Goal: Task Accomplishment & Management: Use online tool/utility

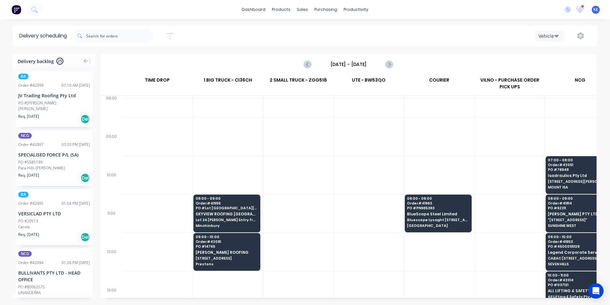
scroll to position [96, 0]
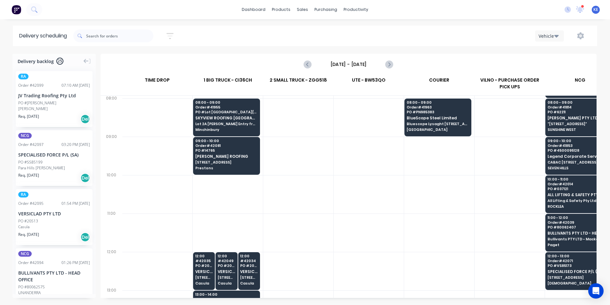
click at [522, 37] on div "Vehicle" at bounding box center [460, 36] width 262 height 12
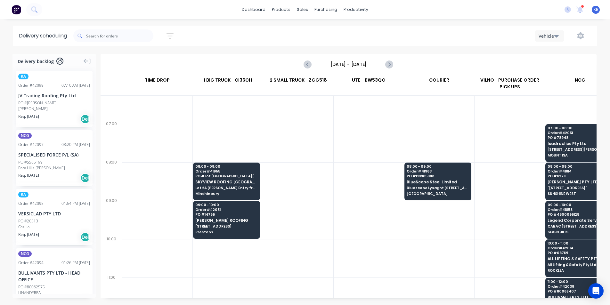
drag, startPoint x: 389, startPoint y: 65, endPoint x: 410, endPoint y: 97, distance: 38.4
click at [411, 96] on div "Friday - 03/10/25 3 Fri Oct 2025 TIME DROP 1 BIG TRUCK - CI36CH 2 SMALL TRUCK -…" at bounding box center [349, 176] width 496 height 244
click at [467, 180] on div "Mark as Delivered" at bounding box center [464, 178] width 64 height 13
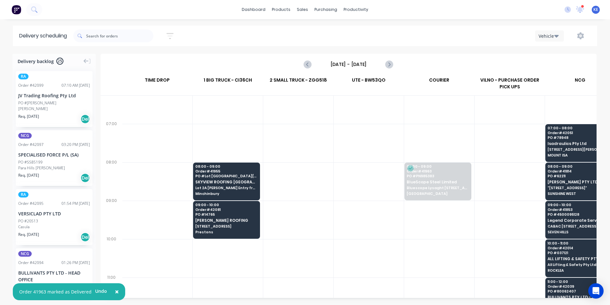
drag, startPoint x: 391, startPoint y: 64, endPoint x: 376, endPoint y: 87, distance: 27.2
click at [377, 87] on div "Friday - 03/10/25 3 Fri Oct 2025 TIME DROP 1 BIG TRUCK - CI36CH 2 SMALL TRUCK -…" at bounding box center [349, 176] width 496 height 244
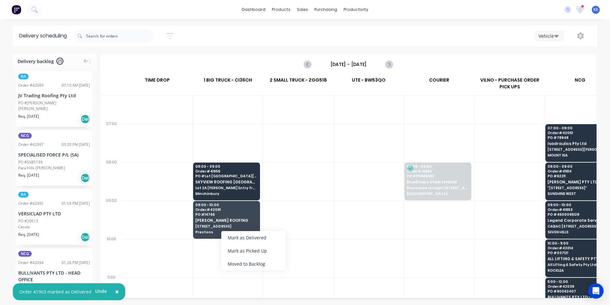
click at [301, 218] on div at bounding box center [298, 220] width 70 height 38
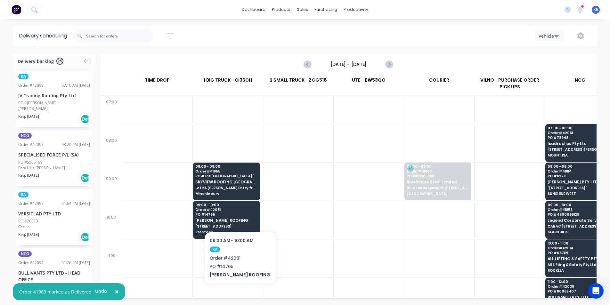
scroll to position [96, 0]
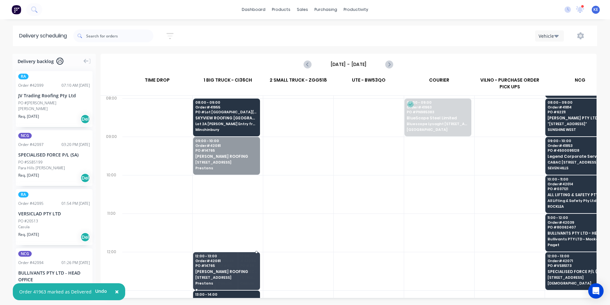
drag, startPoint x: 222, startPoint y: 158, endPoint x: 216, endPoint y: 268, distance: 110.2
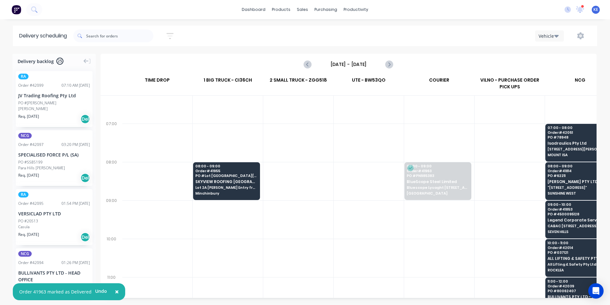
scroll to position [32, 0]
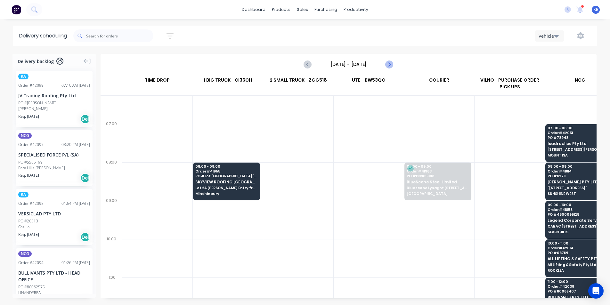
click at [384, 62] on button "Next page" at bounding box center [389, 64] width 13 height 13
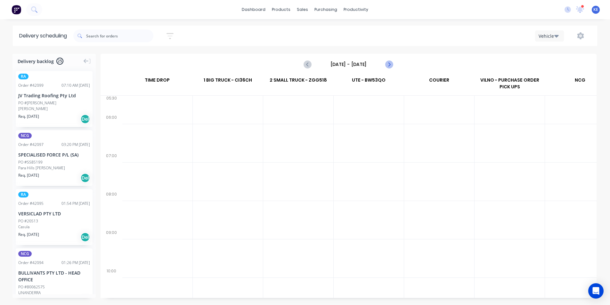
scroll to position [0, 0]
click at [391, 64] on icon "Next page" at bounding box center [389, 64] width 8 height 8
click at [380, 60] on label "Monday - 06/10/25" at bounding box center [348, 64] width 64 height 10
click at [380, 60] on input "Monday - 06/10/25" at bounding box center [348, 65] width 63 height 10
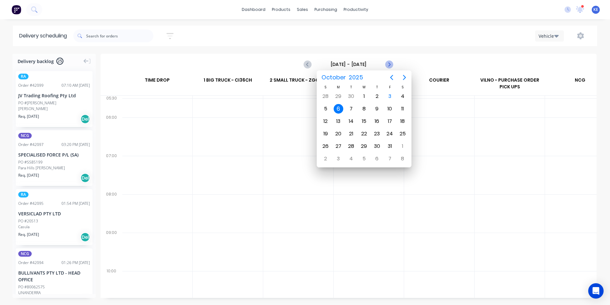
click at [385, 66] on icon "Next page" at bounding box center [389, 64] width 8 height 8
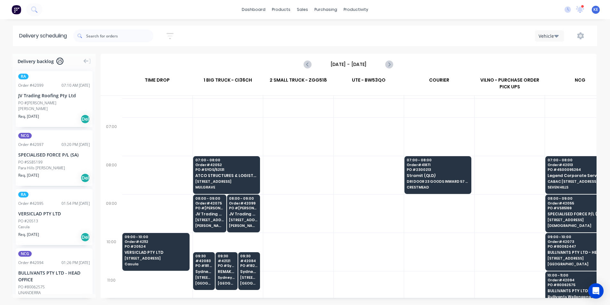
scroll to position [32, 0]
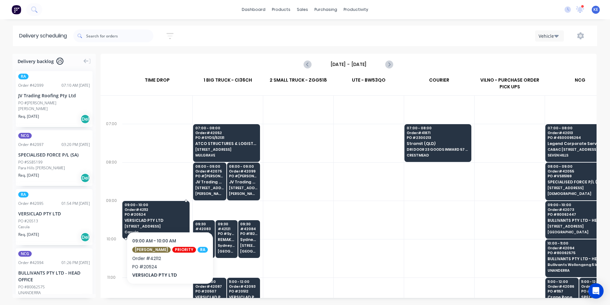
click at [165, 212] on div "09:00 - 10:00 Order # 42112 PO # 20524 VERSICLAD PTY LTD 3 Berriwerri Place Cas…" at bounding box center [156, 219] width 67 height 36
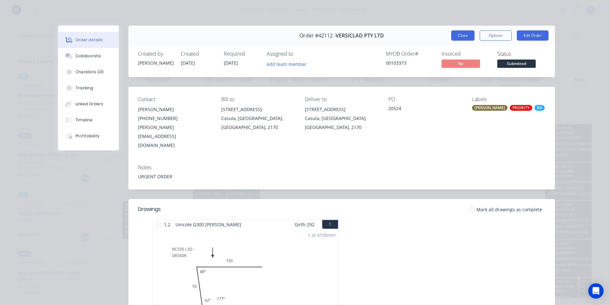
click at [456, 36] on button "Close" at bounding box center [462, 35] width 23 height 10
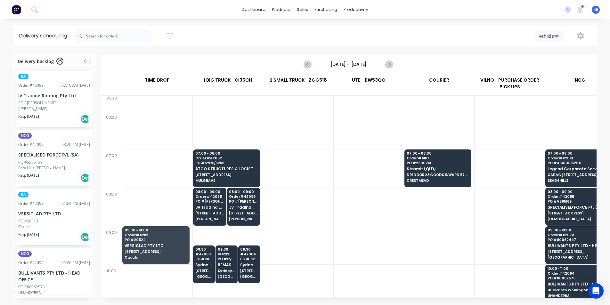
scroll to position [0, 0]
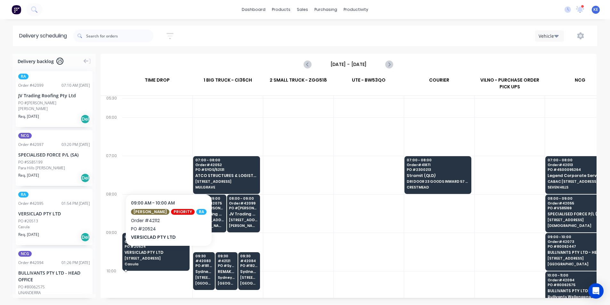
click at [163, 255] on div "09:00 - 10:00 Order # 42112 PO # 20524 VERSICLAD PTY LTD 3 Berriwerri Place Cas…" at bounding box center [156, 251] width 67 height 36
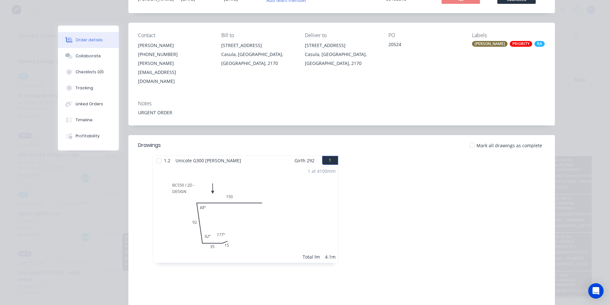
scroll to position [0, 0]
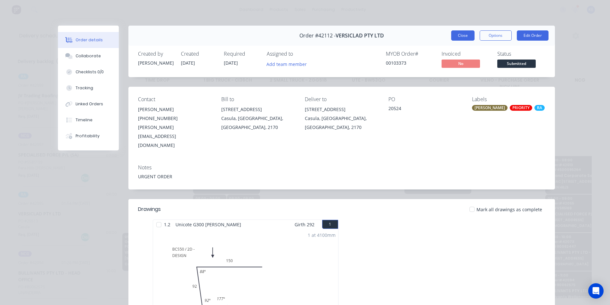
click at [462, 36] on button "Close" at bounding box center [462, 35] width 23 height 10
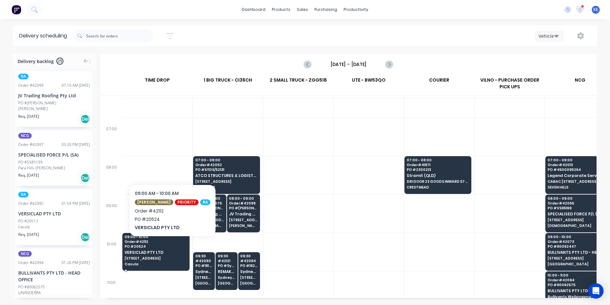
scroll to position [32, 0]
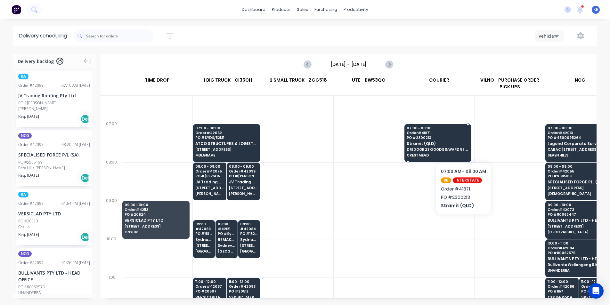
click at [463, 142] on span "Stramit (QLD)" at bounding box center [438, 143] width 62 height 4
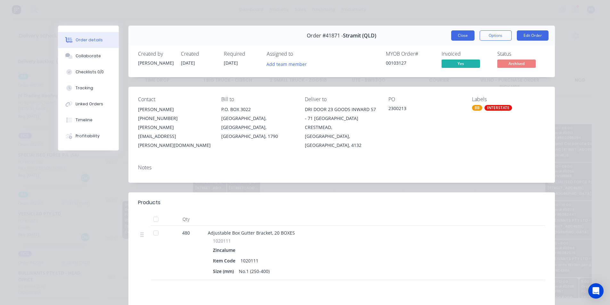
click at [458, 35] on button "Close" at bounding box center [462, 35] width 23 height 10
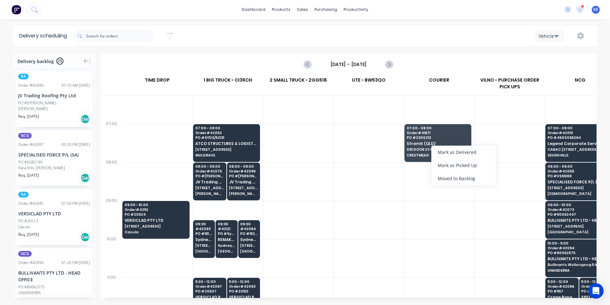
drag, startPoint x: 455, startPoint y: 147, endPoint x: 450, endPoint y: 148, distance: 4.9
click at [452, 150] on div "Mark as Delivered" at bounding box center [463, 152] width 64 height 13
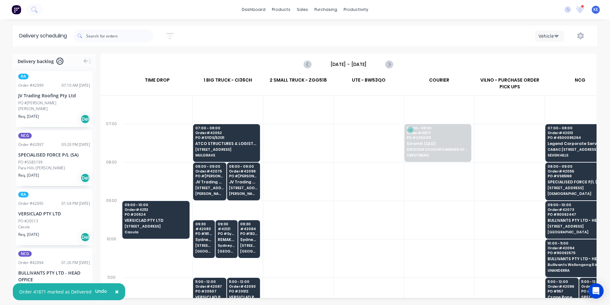
click at [345, 181] on div at bounding box center [369, 181] width 70 height 38
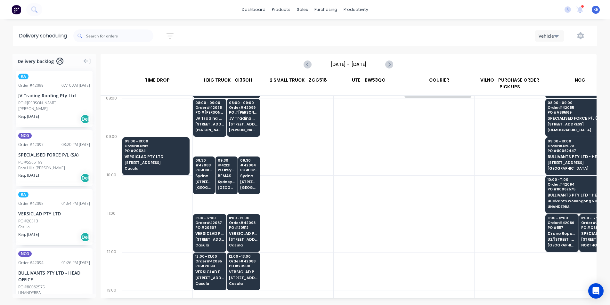
scroll to position [96, 0]
click at [390, 62] on icon "Next page" at bounding box center [389, 64] width 8 height 8
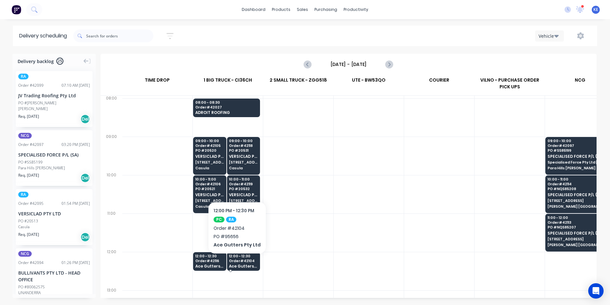
click at [235, 263] on div "12:00 - 12:30 Order # 42104 Ace Gutters Pty Ltd" at bounding box center [243, 261] width 33 height 19
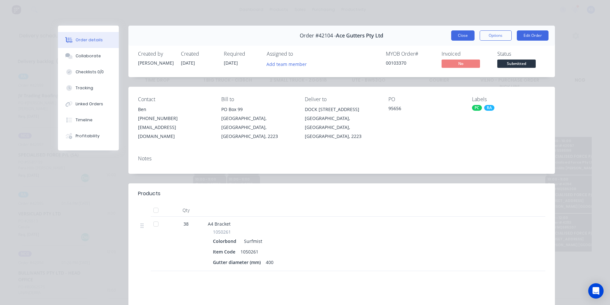
click at [466, 38] on button "Close" at bounding box center [462, 35] width 23 height 10
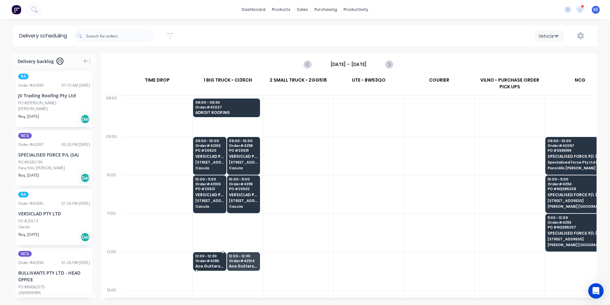
click at [211, 263] on div "12:00 - 12:30 Order # 42116 Ace Gutters Pty Ltd" at bounding box center [209, 261] width 33 height 19
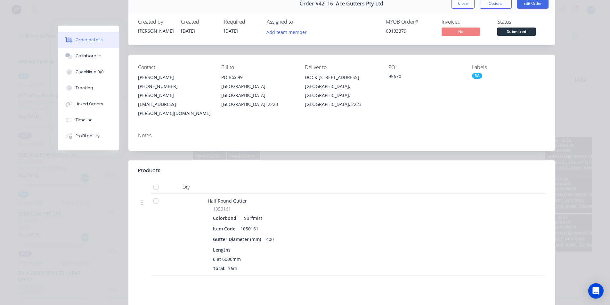
scroll to position [0, 0]
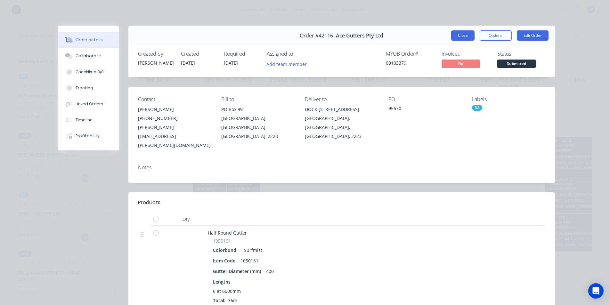
click at [464, 36] on button "Close" at bounding box center [462, 35] width 23 height 10
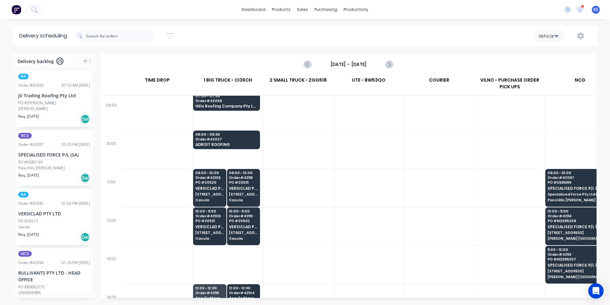
scroll to position [128, 0]
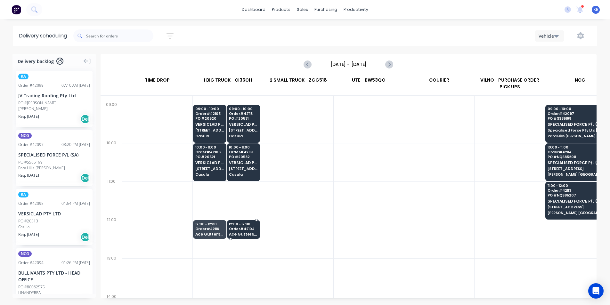
click at [243, 222] on span "12:00 - 12:30" at bounding box center [243, 224] width 28 height 4
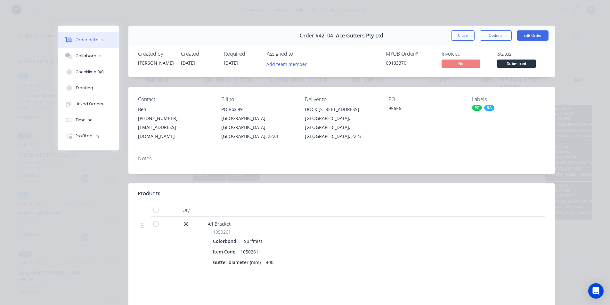
click at [454, 37] on button "Close" at bounding box center [462, 35] width 23 height 10
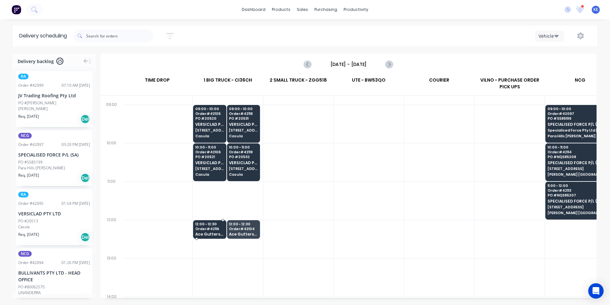
click at [217, 226] on div "12:00 - 12:30 Order # 42116 Ace Gutters Pty Ltd" at bounding box center [209, 229] width 33 height 19
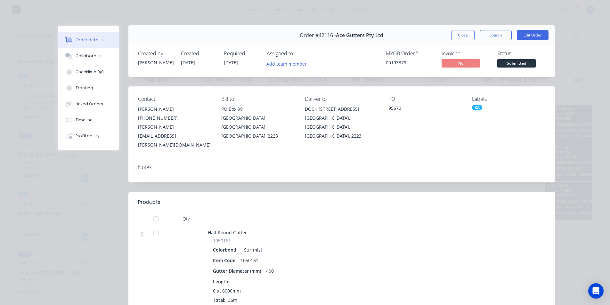
scroll to position [0, 0]
click at [459, 39] on button "Close" at bounding box center [462, 35] width 23 height 10
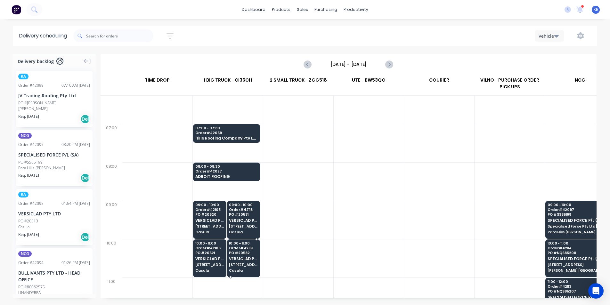
scroll to position [0, 0]
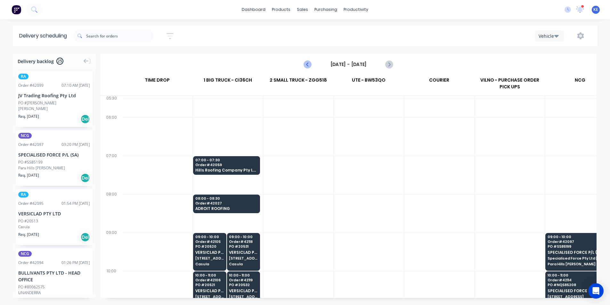
click at [305, 66] on icon "Previous page" at bounding box center [308, 64] width 8 height 8
type input "Tuesday - 07/10/25"
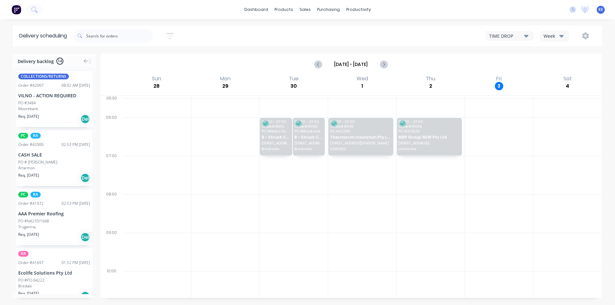
click at [562, 38] on icon "button" at bounding box center [561, 35] width 4 height 7
click at [553, 66] on div "Vehicle" at bounding box center [571, 65] width 63 height 13
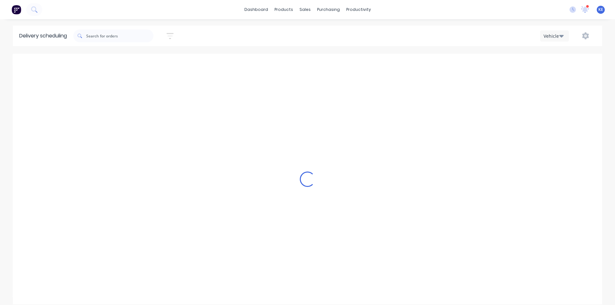
type input "[DATE] - [DATE]"
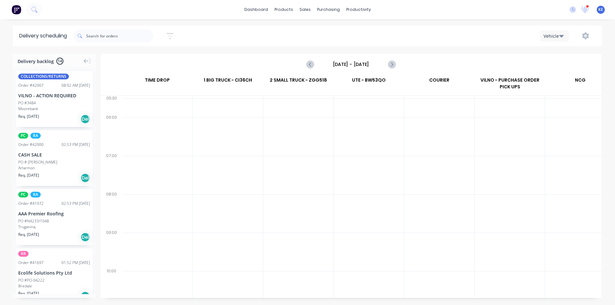
click at [173, 36] on icon "button" at bounding box center [169, 36] width 7 height 8
click at [160, 78] on div "Sort by Most recent" at bounding box center [140, 80] width 52 height 8
click at [215, 38] on div "Sort by Most recent Created date Required date Order number Customer name Most …" at bounding box center [337, 36] width 528 height 18
click at [125, 24] on div "dashboard products sales purchasing productivity dashboard products Product Cat…" at bounding box center [307, 152] width 615 height 305
click at [250, 50] on div "Delivery scheduling Sort by Most recent Created date Required date Order number…" at bounding box center [307, 165] width 615 height 279
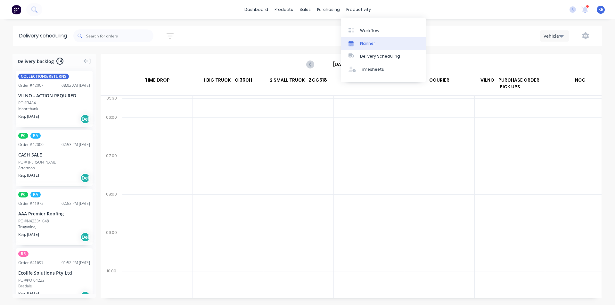
click at [364, 44] on div "Planner" at bounding box center [367, 44] width 15 height 6
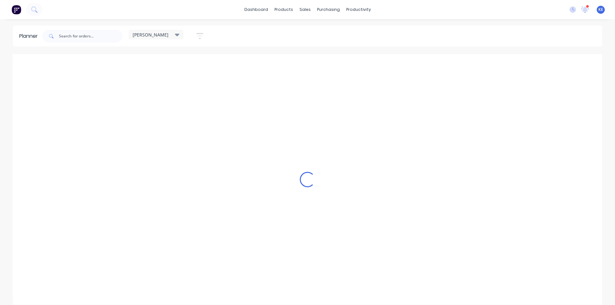
scroll to position [0, 0]
click at [170, 30] on div "[PERSON_NAME] Save new view None edit [PERSON_NAME] (Default) edit Iraking edit…" at bounding box center [125, 36] width 169 height 19
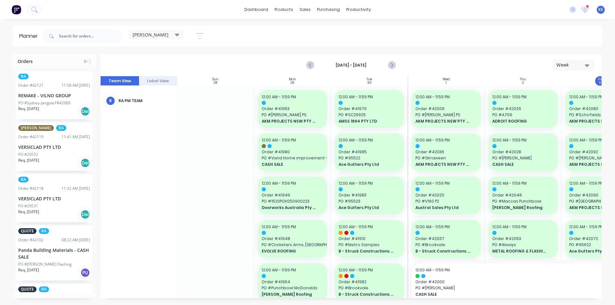
click at [161, 35] on div "[PERSON_NAME]" at bounding box center [156, 35] width 47 height 6
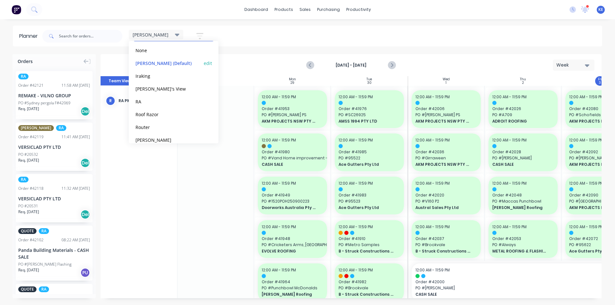
scroll to position [0, 0]
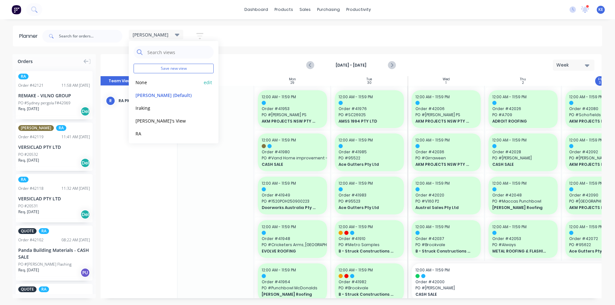
click at [155, 78] on div "None edit" at bounding box center [173, 82] width 80 height 13
click at [154, 81] on button "None" at bounding box center [167, 81] width 68 height 7
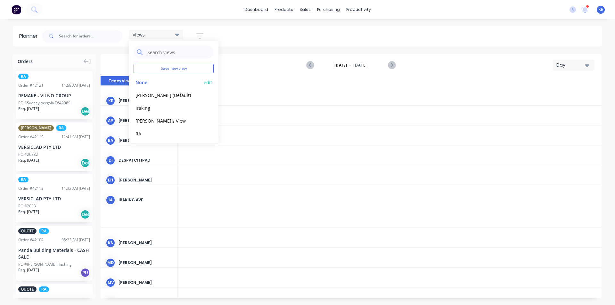
scroll to position [0, 1229]
click at [335, 37] on div "Views Save new view None edit [PERSON_NAME] (Default) edit Iraking edit [PERSON…" at bounding box center [321, 36] width 561 height 19
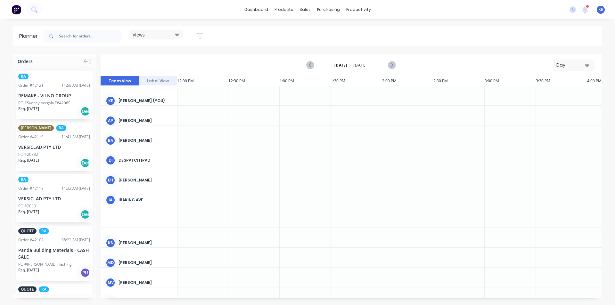
click at [574, 61] on button "Day" at bounding box center [573, 65] width 42 height 11
click at [554, 91] on div "Week" at bounding box center [561, 95] width 63 height 13
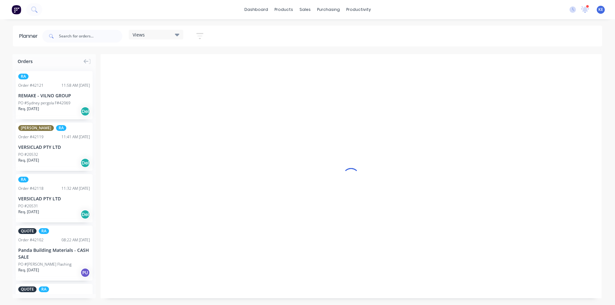
scroll to position [0, 0]
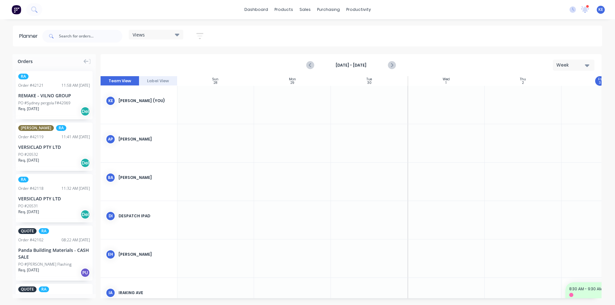
click at [203, 37] on icon "button" at bounding box center [199, 36] width 7 height 8
click at [184, 77] on div "Show/Hide orders" at bounding box center [166, 79] width 44 height 7
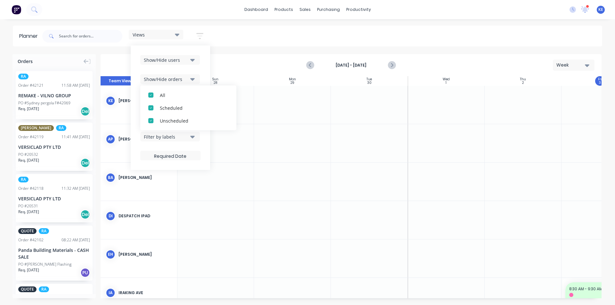
click at [173, 86] on div "All Scheduled Unscheduled" at bounding box center [188, 107] width 96 height 45
click at [170, 94] on div "All" at bounding box center [192, 95] width 64 height 7
click at [174, 119] on div "Unscheduled" at bounding box center [192, 120] width 64 height 7
click at [190, 69] on div "Show/Hide users Show/Hide orders All Scheduled Unscheduled Filter by status Fil…" at bounding box center [170, 107] width 60 height 105
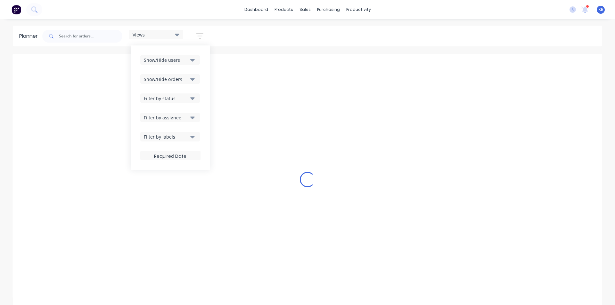
click at [188, 63] on div "Show/Hide users" at bounding box center [166, 60] width 44 height 7
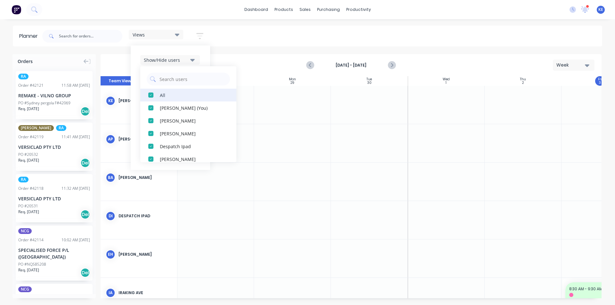
click at [170, 93] on div "All" at bounding box center [192, 95] width 64 height 7
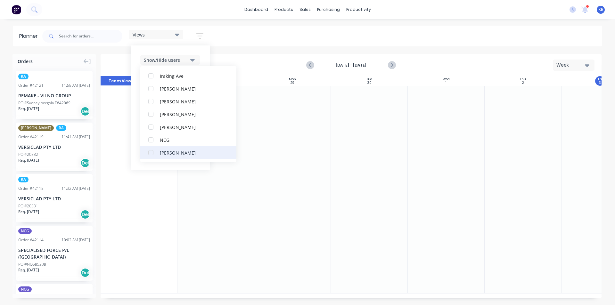
scroll to position [128, 0]
click at [185, 143] on button "RA PM Team" at bounding box center [188, 146] width 96 height 13
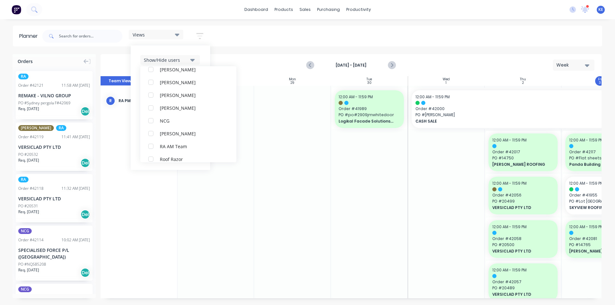
scroll to position [0, 0]
click at [209, 63] on div "Show/Hide users All RA PM Team [PERSON_NAME] (You) [PERSON_NAME] [PERSON_NAME] …" at bounding box center [170, 107] width 79 height 125
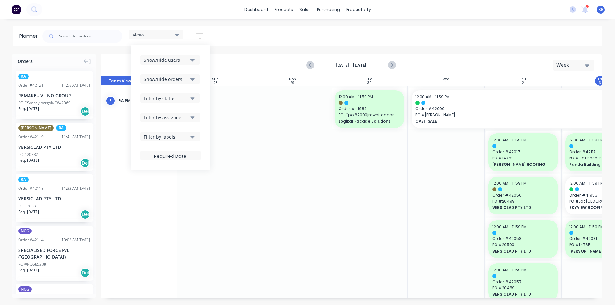
click at [190, 82] on button "Show/Hide orders" at bounding box center [170, 79] width 60 height 10
click at [206, 66] on div "Show/Hide users Show/Hide orders All Scheduled Unscheduled Filter by status Fil…" at bounding box center [170, 107] width 79 height 125
click at [197, 98] on button "Filter by status" at bounding box center [170, 98] width 60 height 10
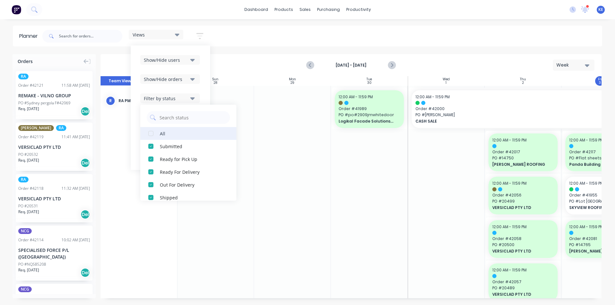
click at [169, 128] on button "All" at bounding box center [188, 133] width 96 height 13
click at [208, 94] on div "Show/Hide users Show/Hide orders Filter by status All Draft Quote Archived Deli…" at bounding box center [170, 107] width 79 height 125
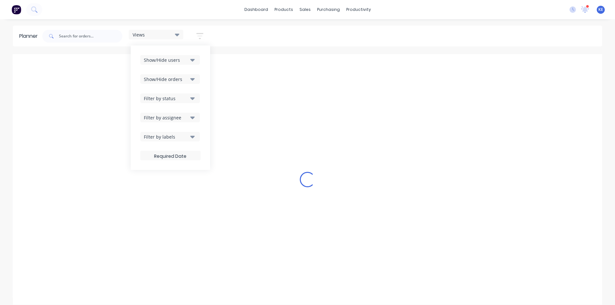
click at [189, 118] on button "Filter by assignee" at bounding box center [170, 118] width 60 height 10
click at [357, 40] on div "Views Save new view None edit [PERSON_NAME] (Default) edit Iraking edit [PERSON…" at bounding box center [321, 36] width 561 height 19
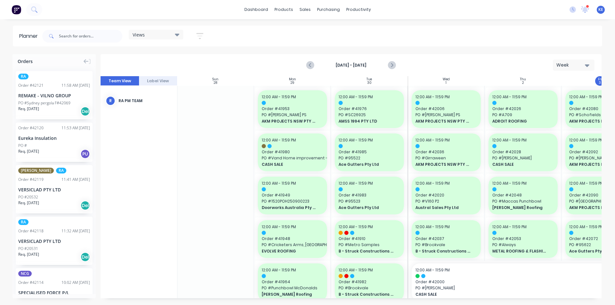
click at [33, 102] on div "PO #Sydney pergola F#42069" at bounding box center [44, 103] width 52 height 6
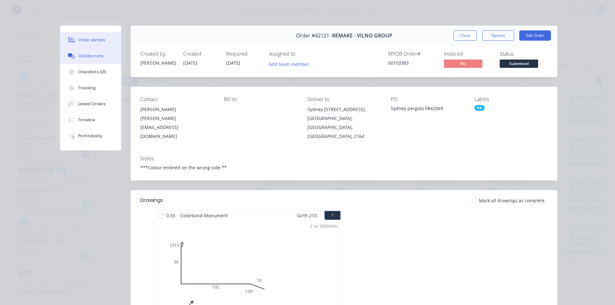
click at [92, 57] on div "Collaborate" at bounding box center [90, 56] width 25 height 6
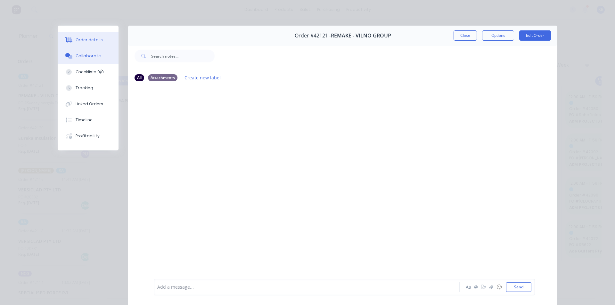
click at [83, 41] on div "Order details" at bounding box center [89, 40] width 27 height 6
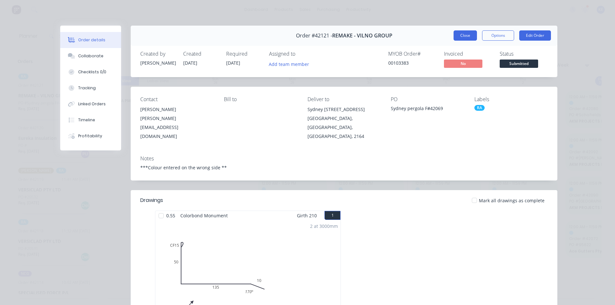
click at [464, 34] on button "Close" at bounding box center [464, 35] width 23 height 10
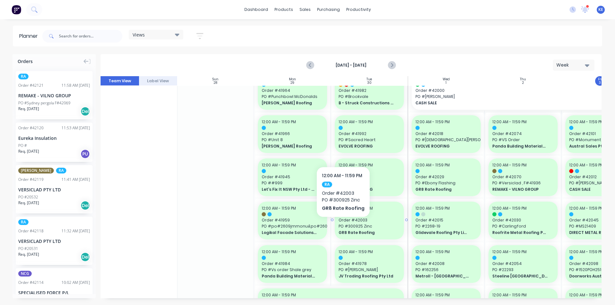
scroll to position [192, 0]
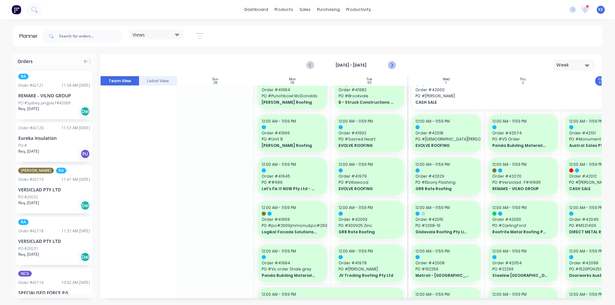
click at [391, 66] on icon "Next page" at bounding box center [391, 65] width 3 height 5
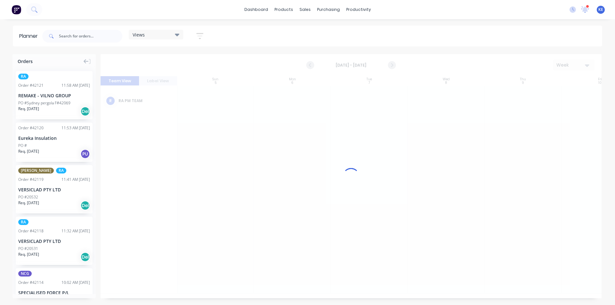
scroll to position [0, 0]
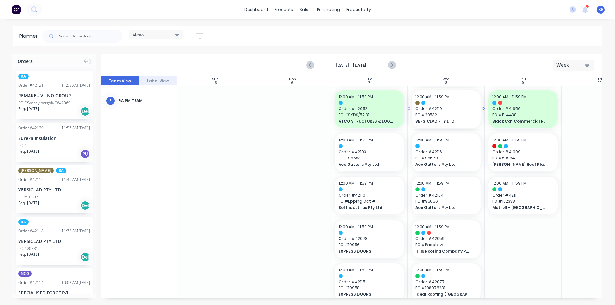
drag, startPoint x: 26, startPoint y: 186, endPoint x: 453, endPoint y: 105, distance: 434.6
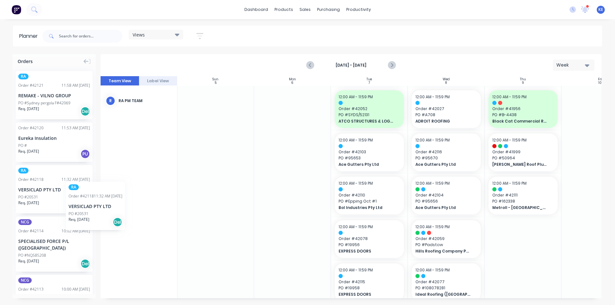
scroll to position [0, 0]
drag, startPoint x: 34, startPoint y: 183, endPoint x: 445, endPoint y: 134, distance: 414.2
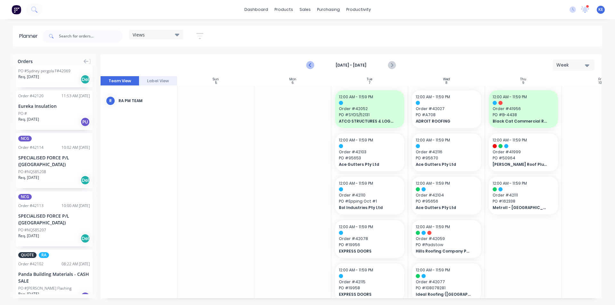
click at [310, 59] on button "Previous page" at bounding box center [310, 65] width 13 height 13
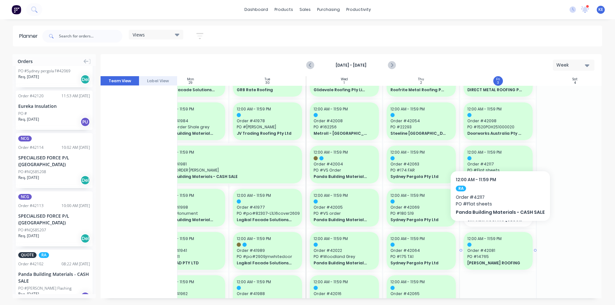
scroll to position [352, 102]
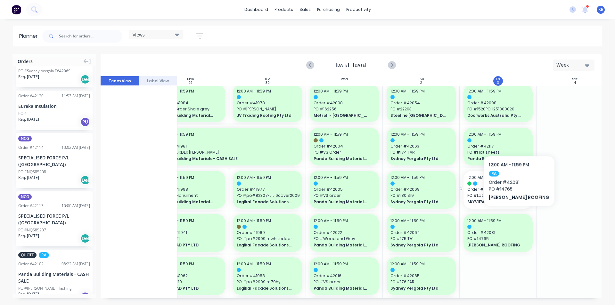
click at [516, 197] on span "PO # Lot [GEOGRAPHIC_DATA][PERSON_NAME]" at bounding box center [497, 196] width 61 height 6
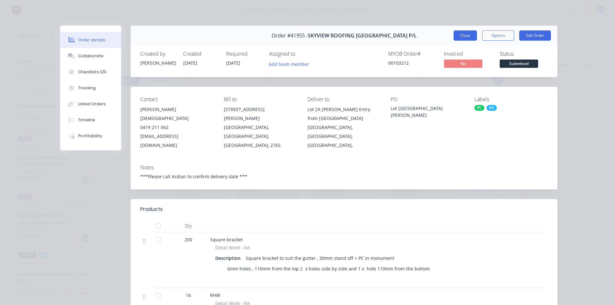
click at [460, 36] on button "Close" at bounding box center [464, 35] width 23 height 10
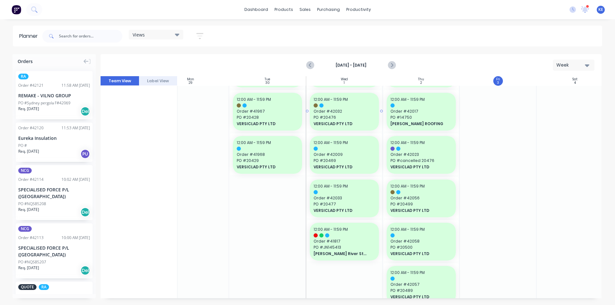
scroll to position [605, 102]
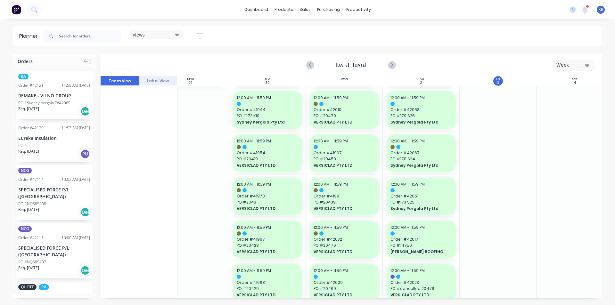
click at [202, 35] on icon "button" at bounding box center [199, 36] width 7 height 8
click at [178, 103] on div "Show/Hide users Show/Hide orders Filter by status Filter by assignee Filter by …" at bounding box center [170, 107] width 60 height 105
click at [180, 97] on div "Filter by status" at bounding box center [166, 98] width 44 height 7
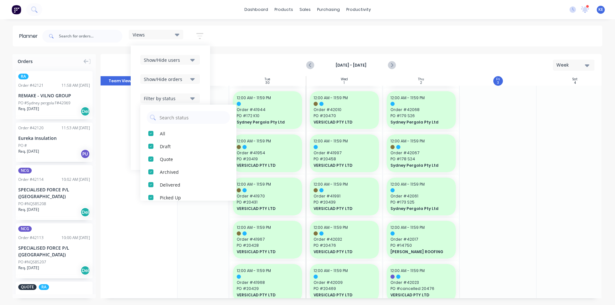
click at [188, 81] on div "Show/Hide orders" at bounding box center [166, 79] width 44 height 7
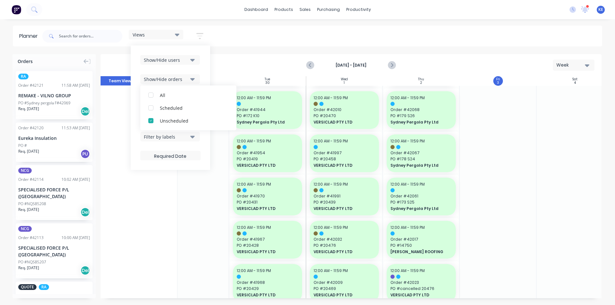
click at [194, 61] on icon "button" at bounding box center [192, 59] width 4 height 7
click at [206, 59] on div "Show/Hide users All RA PM Team [PERSON_NAME] (You) [PERSON_NAME] [PERSON_NAME] …" at bounding box center [170, 107] width 79 height 125
click at [184, 120] on div "Filter by assignee" at bounding box center [166, 117] width 44 height 7
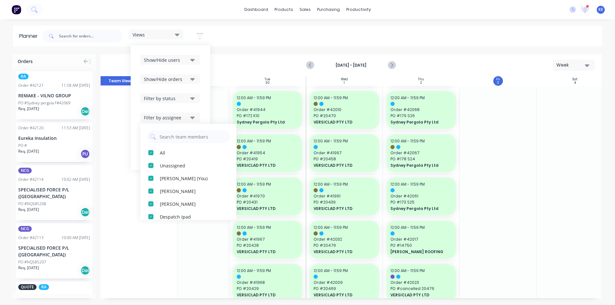
click at [203, 103] on div "Show/Hide users Show/Hide orders Filter by status Filter by assignee All Unassi…" at bounding box center [170, 107] width 79 height 125
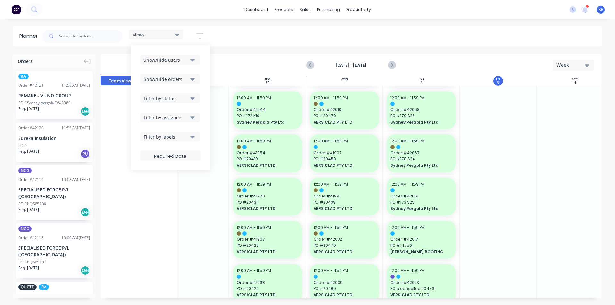
click at [173, 130] on div "Show/Hide users Show/Hide orders Filter by status Filter by assignee Filter by …" at bounding box center [170, 107] width 60 height 105
click at [171, 135] on div "Filter by labels" at bounding box center [166, 136] width 44 height 7
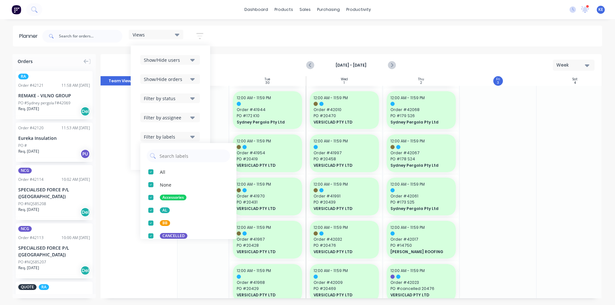
click at [201, 101] on div "Show/Hide users Show/Hide orders Filter by status Filter by assignee Filter by …" at bounding box center [170, 107] width 79 height 125
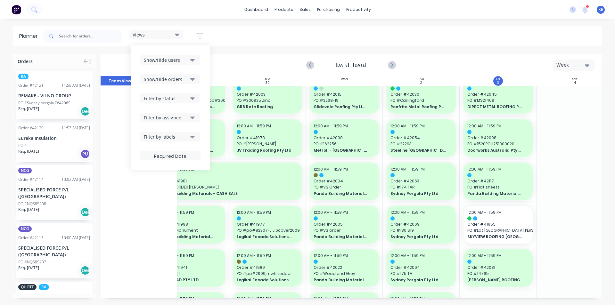
scroll to position [317, 102]
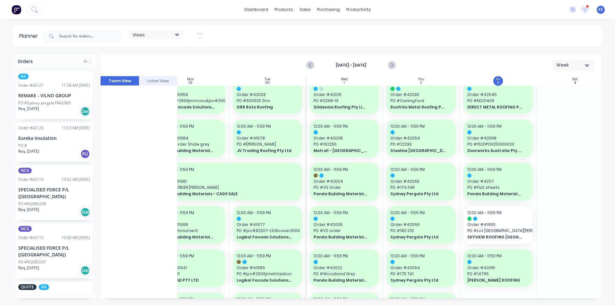
click at [432, 46] on header "Planner Views Save new view None edit [PERSON_NAME] (Default) edit Iraking edit…" at bounding box center [307, 36] width 589 height 21
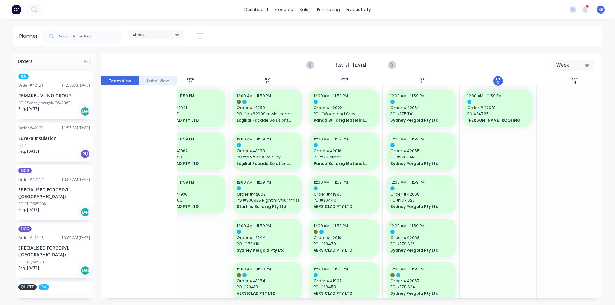
scroll to position [509, 102]
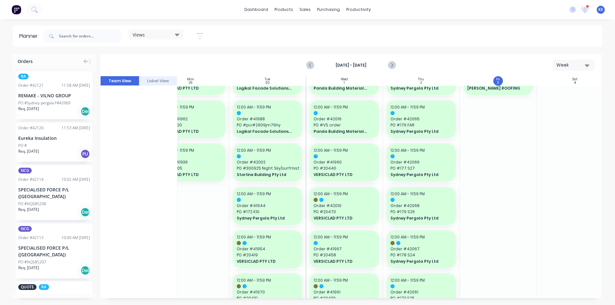
drag, startPoint x: 601, startPoint y: 201, endPoint x: 603, endPoint y: 157, distance: 43.9
click at [603, 157] on div "Orders RA Order # 42121 11:58 AM [DATE] REMAKE - VILNO GROUP PO #[GEOGRAPHIC_DA…" at bounding box center [307, 179] width 615 height 251
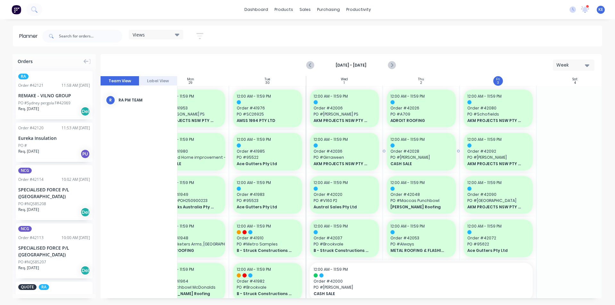
scroll to position [0, 102]
drag, startPoint x: 490, startPoint y: 70, endPoint x: 441, endPoint y: 33, distance: 61.0
click at [441, 34] on div "Views Save new view None edit [PERSON_NAME] (Default) edit Iraking edit [PERSON…" at bounding box center [321, 36] width 561 height 19
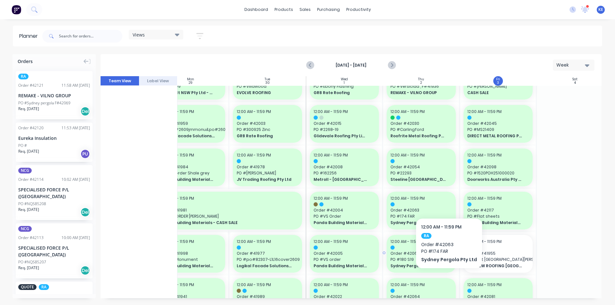
scroll to position [320, 102]
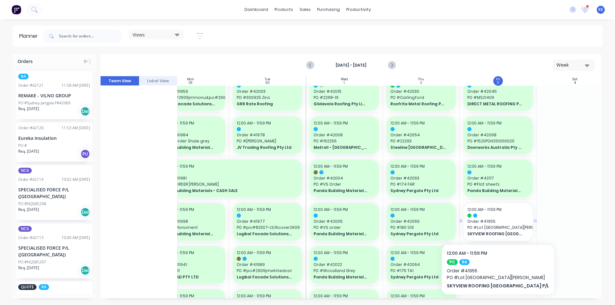
click at [484, 223] on span "Order # 41955" at bounding box center [497, 222] width 61 height 6
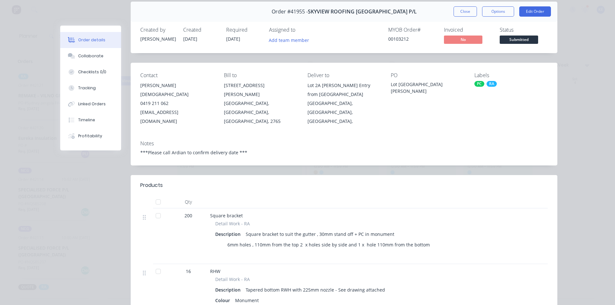
scroll to position [0, 0]
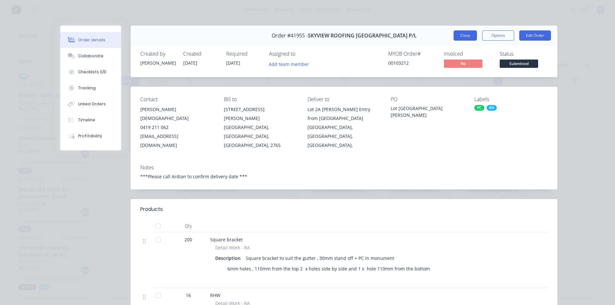
click at [455, 34] on button "Close" at bounding box center [464, 35] width 23 height 10
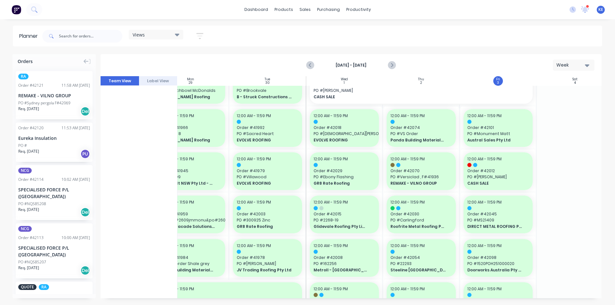
scroll to position [192, 102]
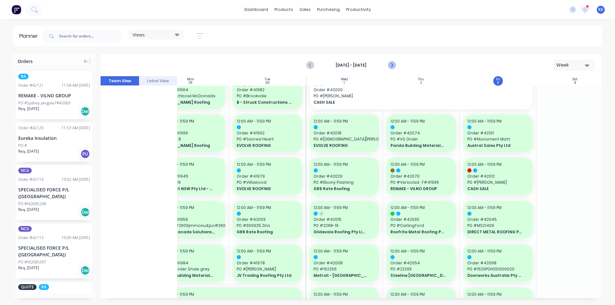
click at [394, 67] on icon "Next page" at bounding box center [391, 65] width 8 height 8
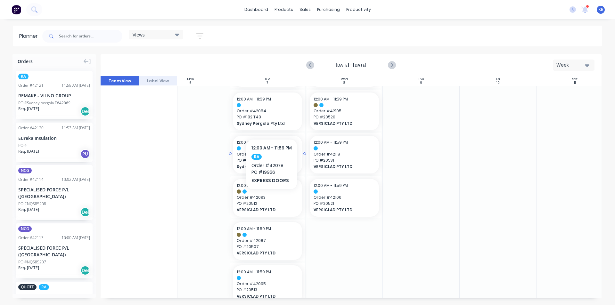
scroll to position [352, 102]
